Goal: Transaction & Acquisition: Purchase product/service

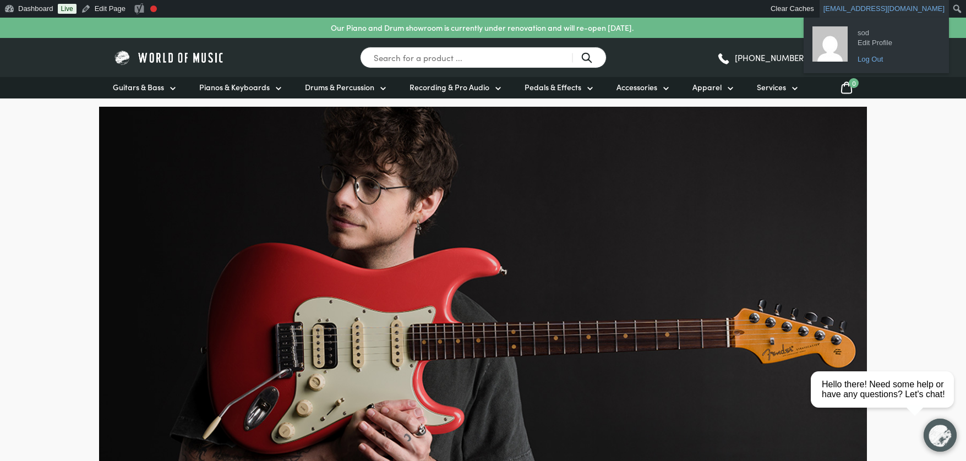
click at [864, 60] on link "Log Out" at bounding box center [896, 59] width 88 height 14
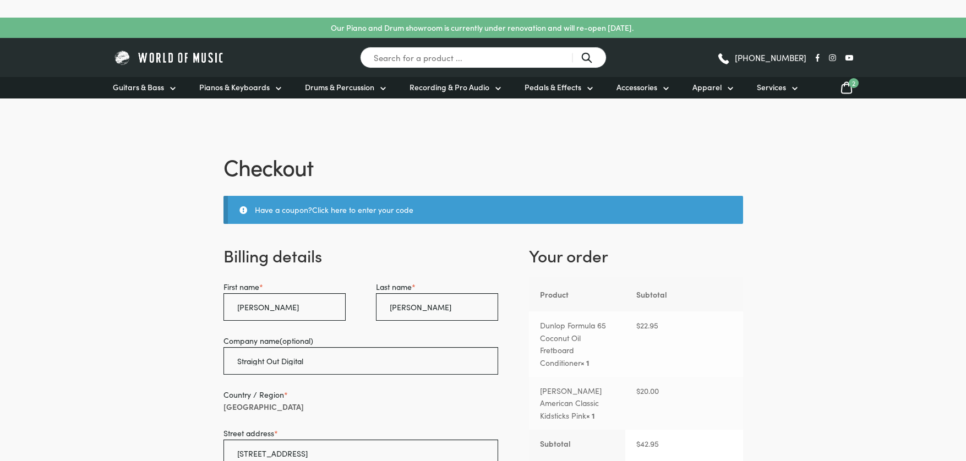
select select "SA"
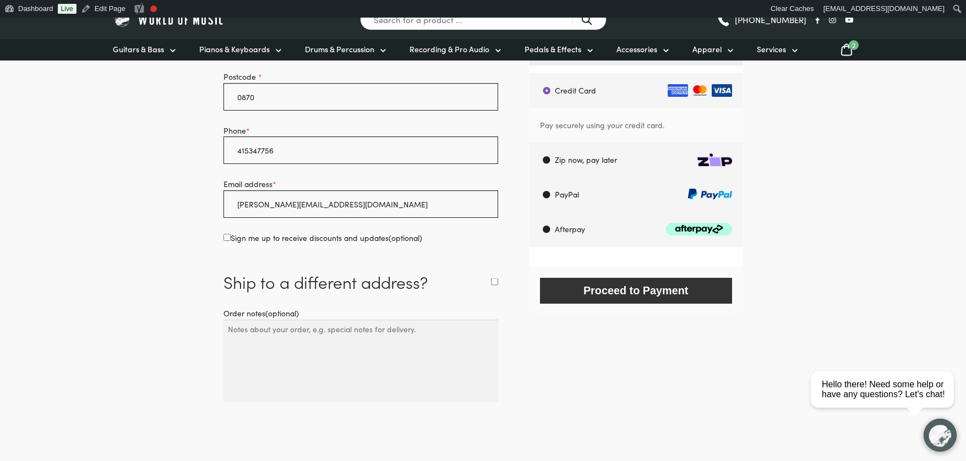
scroll to position [548, 0]
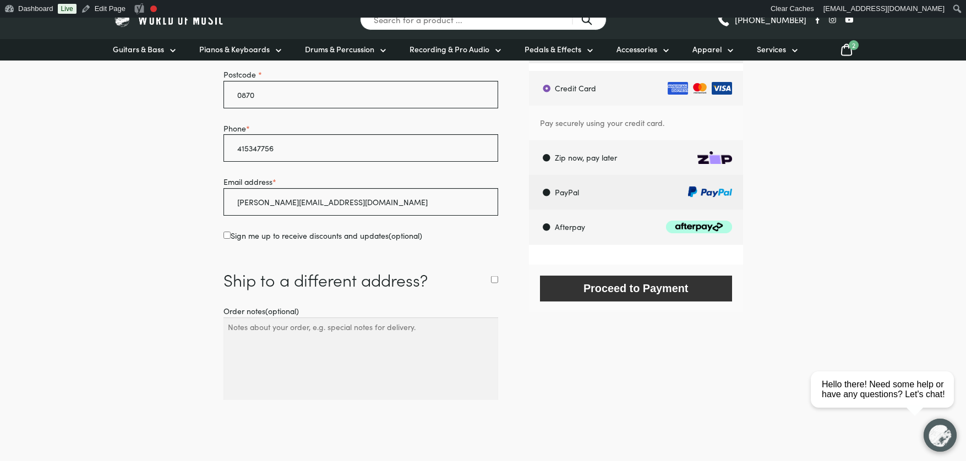
click at [549, 191] on label "PayPal" at bounding box center [636, 192] width 211 height 35
click at [529, 175] on input "PayPal" at bounding box center [528, 174] width 1 height 1
radio input "true"
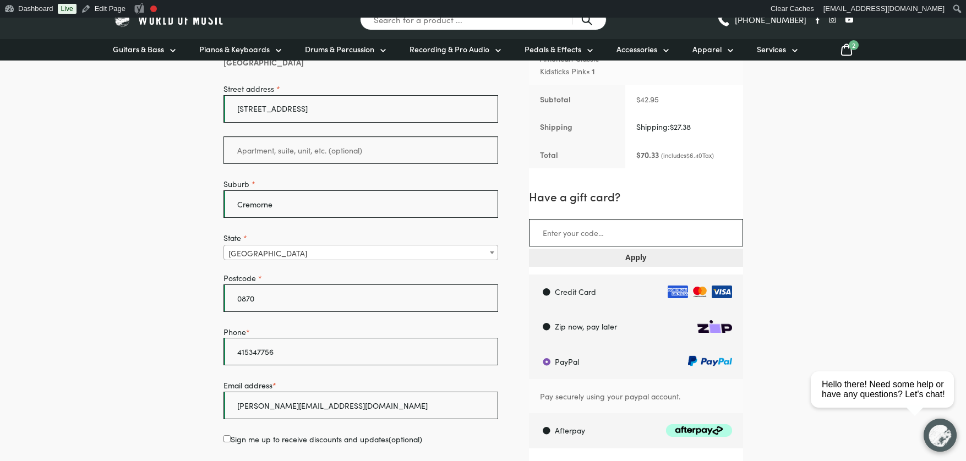
scroll to position [337, 0]
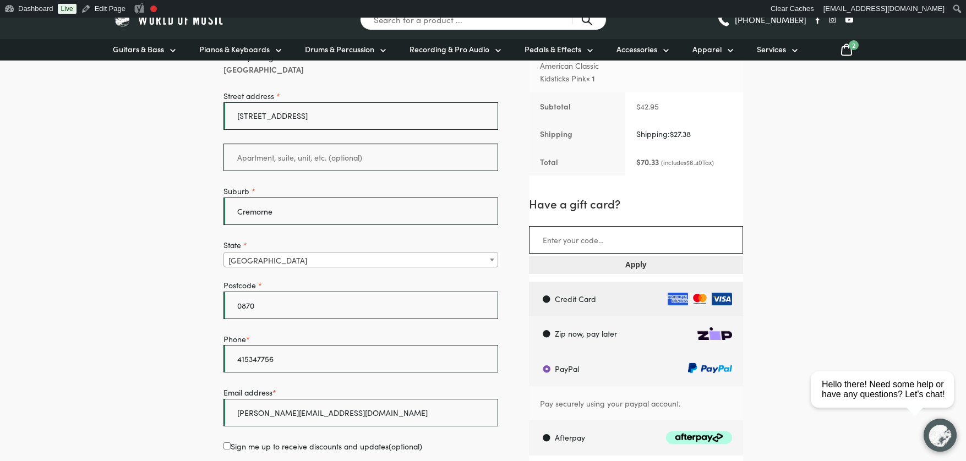
click at [609, 300] on label "Credit Card" at bounding box center [636, 299] width 211 height 35
click at [529, 282] on input "Credit Card" at bounding box center [528, 281] width 1 height 1
radio input "true"
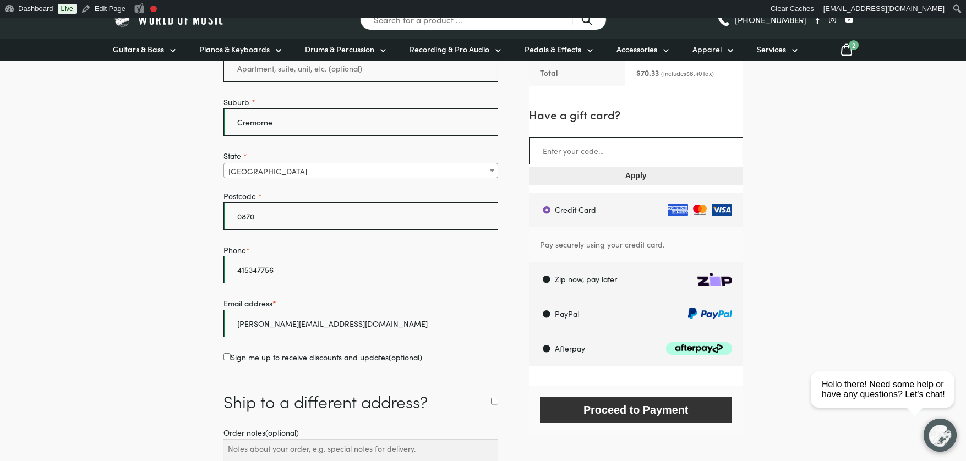
scroll to position [429, 0]
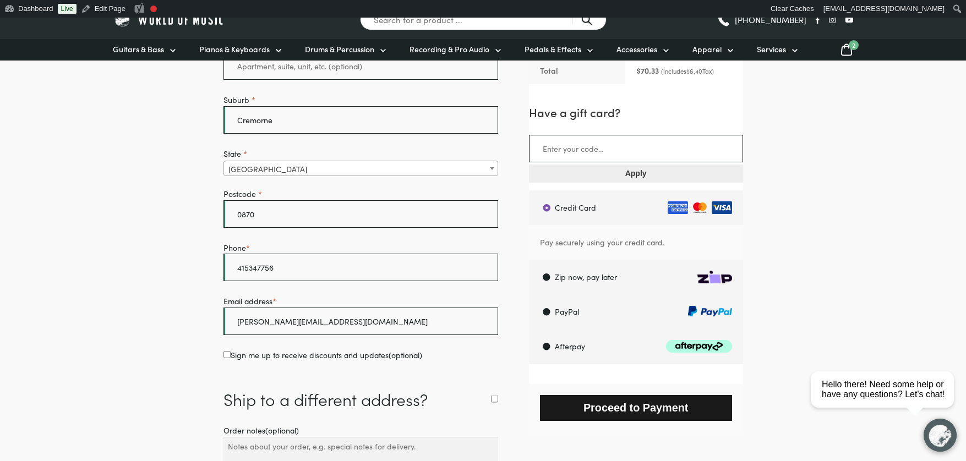
click at [633, 409] on button "Proceed to Payment" at bounding box center [636, 408] width 192 height 26
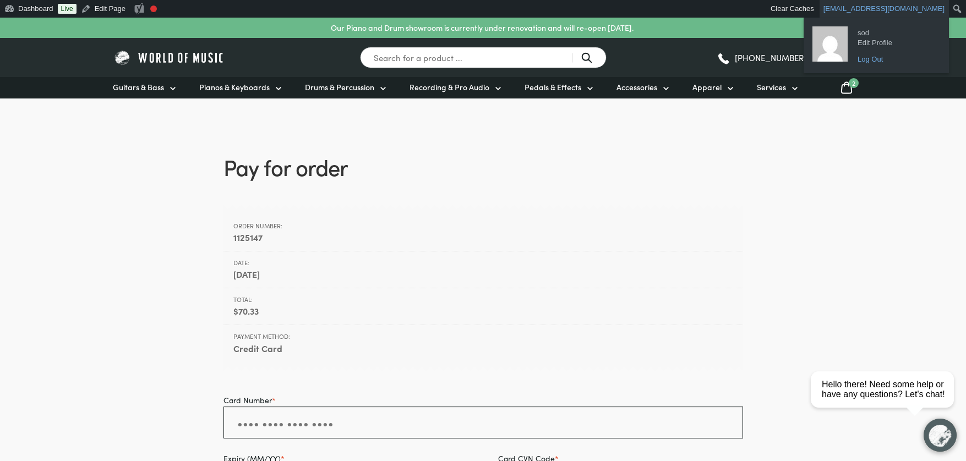
click at [870, 55] on link "Log Out" at bounding box center [896, 59] width 88 height 14
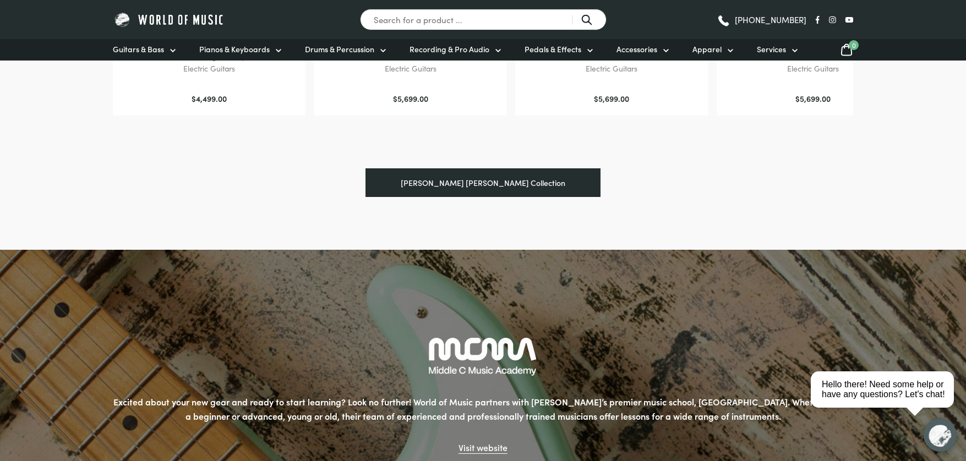
scroll to position [1627, 0]
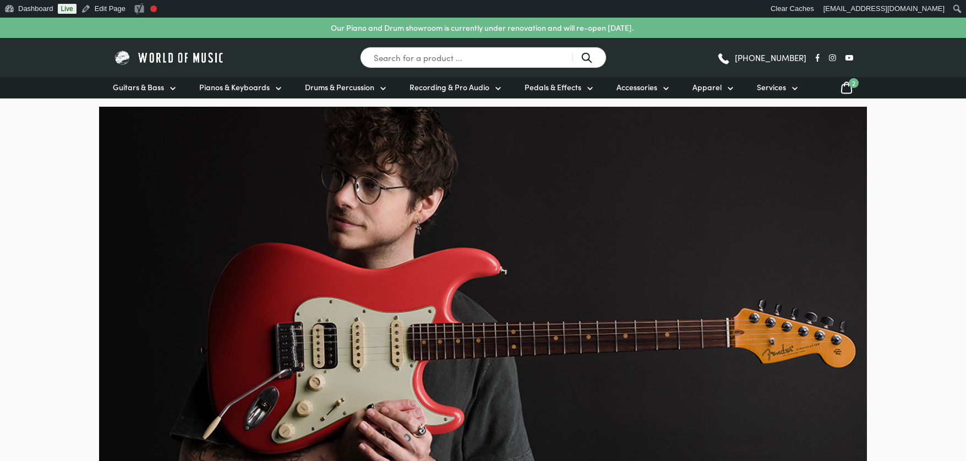
click at [847, 86] on icon at bounding box center [846, 88] width 13 height 14
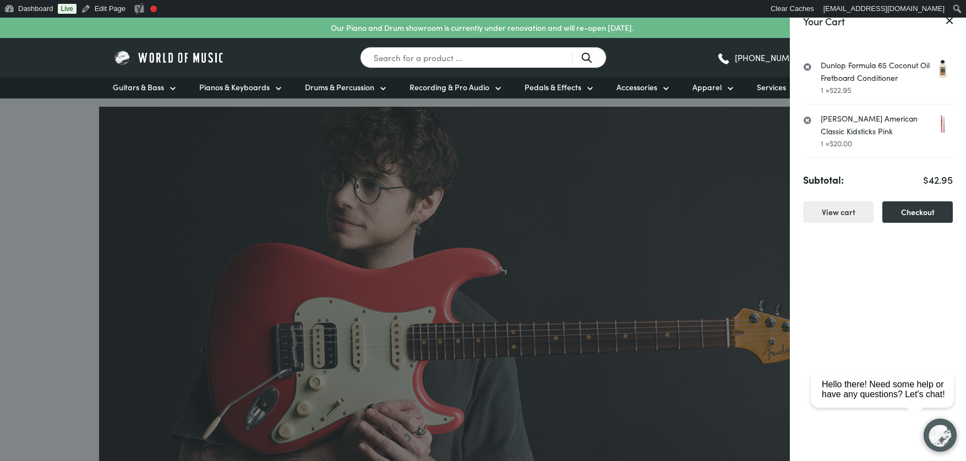
click at [805, 119] on link "×" at bounding box center [807, 119] width 8 height 11
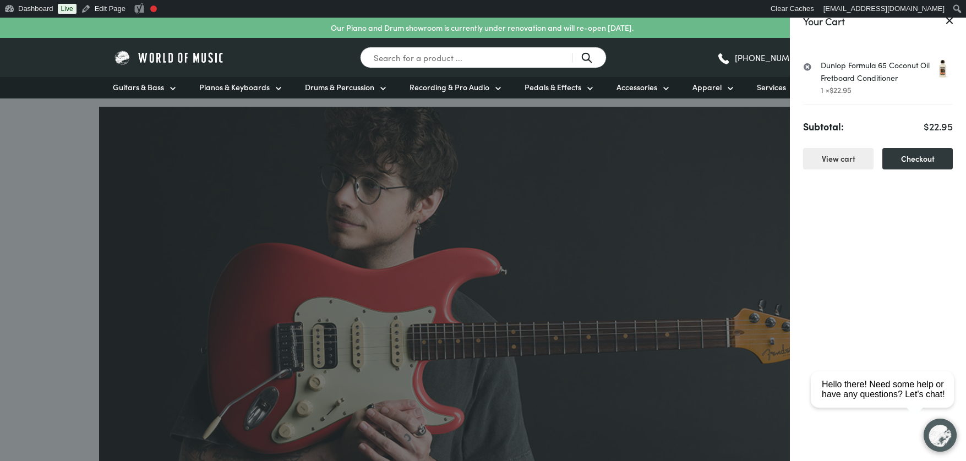
click at [808, 63] on link "×" at bounding box center [807, 66] width 8 height 11
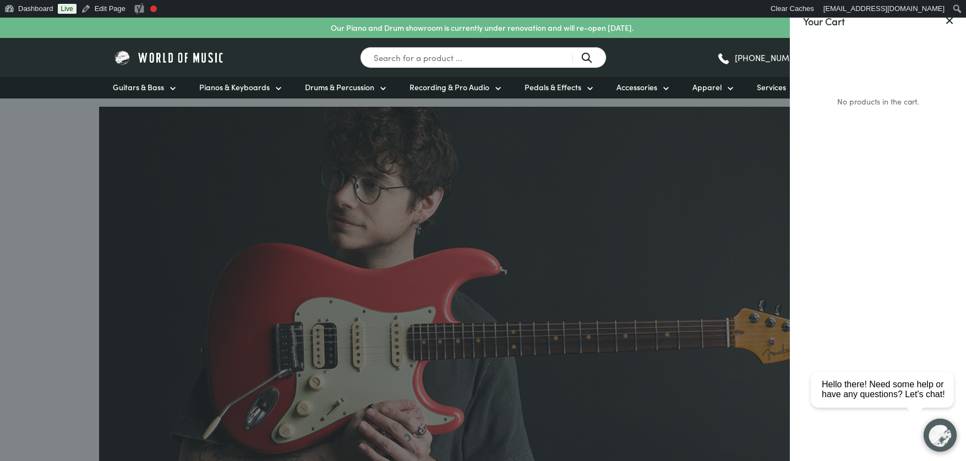
drag, startPoint x: 950, startPoint y: 21, endPoint x: 824, endPoint y: 30, distance: 126.3
click at [950, 21] on icon at bounding box center [949, 20] width 7 height 7
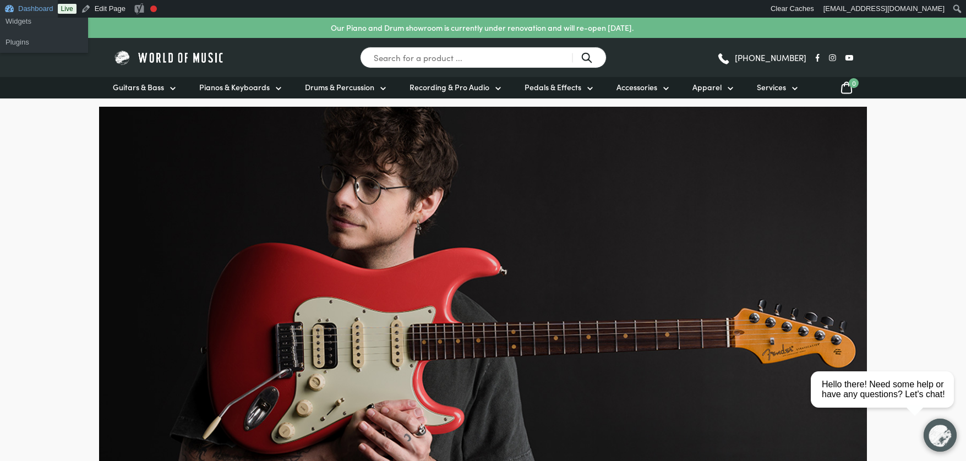
click at [43, 6] on link "Dashboard" at bounding box center [29, 9] width 58 height 18
